Goal: Use online tool/utility: Utilize a website feature to perform a specific function

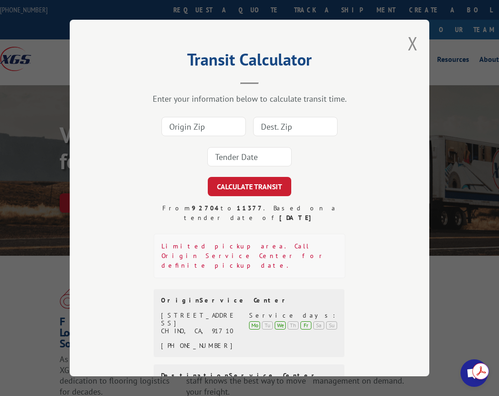
drag, startPoint x: 218, startPoint y: 114, endPoint x: 218, endPoint y: 121, distance: 6.9
click at [218, 117] on input at bounding box center [204, 126] width 84 height 19
type input "92704"
click at [289, 117] on input at bounding box center [295, 126] width 84 height 19
type input "08224"
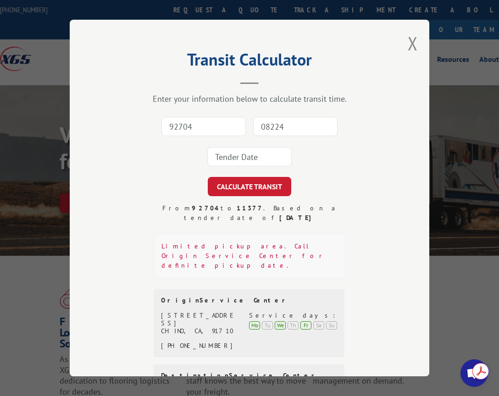
click at [256, 141] on div "92704 08224" at bounding box center [250, 141] width 268 height 61
click at [259, 163] on input at bounding box center [249, 156] width 84 height 19
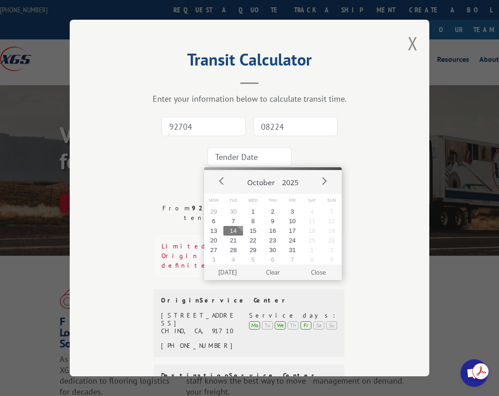
drag, startPoint x: 234, startPoint y: 236, endPoint x: 239, endPoint y: 195, distance: 41.1
click at [233, 236] on button "14" at bounding box center [233, 231] width 20 height 10
type input "[DATE]"
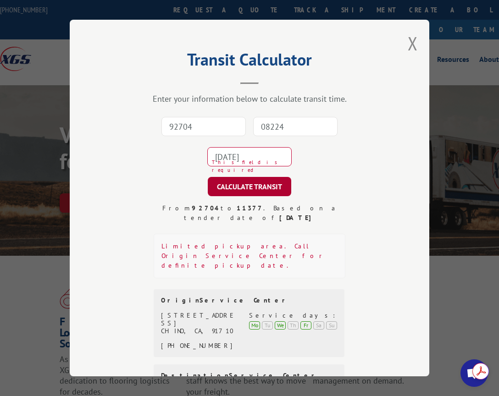
click at [248, 186] on button "CALCULATE TRANSIT" at bounding box center [250, 186] width 84 height 19
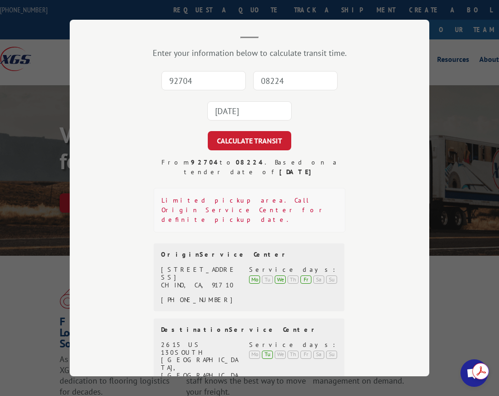
scroll to position [82, 0]
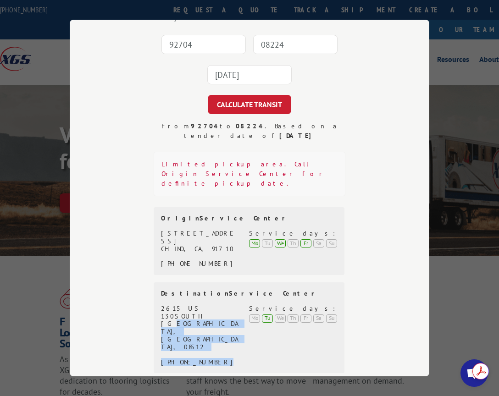
drag, startPoint x: 212, startPoint y: 291, endPoint x: 178, endPoint y: 284, distance: 34.6
click at [163, 305] on div "[STREET_ADDRESS] (800) 367-4416" at bounding box center [203, 335] width 85 height 61
drag, startPoint x: 219, startPoint y: 291, endPoint x: 217, endPoint y: 286, distance: 5.4
click at [218, 305] on div "[STREET_ADDRESS] (800) 367-4416" at bounding box center [203, 335] width 85 height 61
click at [217, 305] on div "[STREET_ADDRESS] (800) 367-4416" at bounding box center [203, 335] width 85 height 61
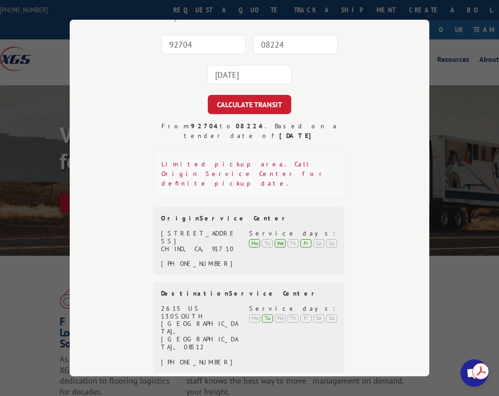
click at [210, 321] on div "[GEOGRAPHIC_DATA], [GEOGRAPHIC_DATA], 08512" at bounding box center [200, 336] width 78 height 31
drag, startPoint x: 219, startPoint y: 286, endPoint x: 159, endPoint y: 280, distance: 60.9
click at [161, 305] on div "[STREET_ADDRESS] (800) 367-4416" at bounding box center [203, 335] width 85 height 61
copy div "[STREET_ADDRESS]"
click at [236, 305] on div "[STREET_ADDRESS] (800) 367-4416 Service days: Mo Tu We Th Fr Sa Su" at bounding box center [249, 335] width 176 height 61
